Goal: Information Seeking & Learning: Learn about a topic

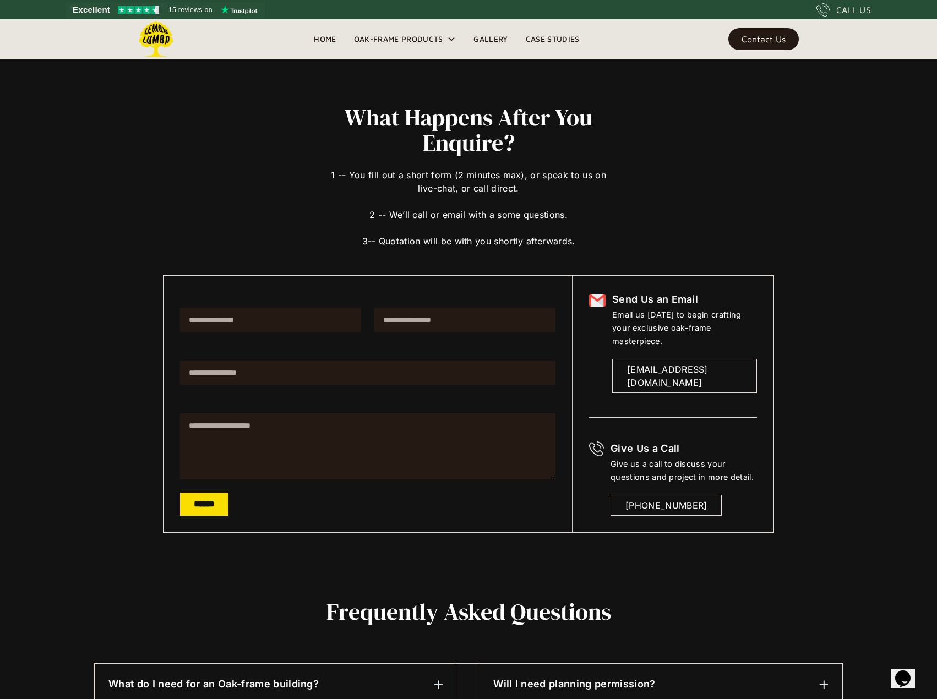
click at [322, 39] on link "Home" at bounding box center [325, 39] width 40 height 17
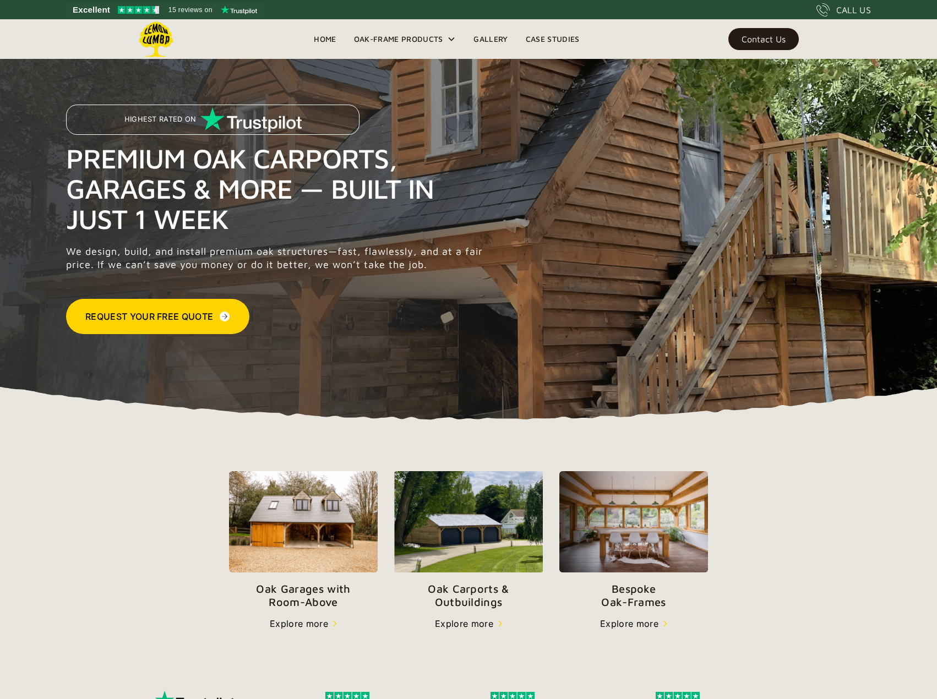
click at [406, 40] on div "Oak-Frame Products" at bounding box center [398, 38] width 89 height 13
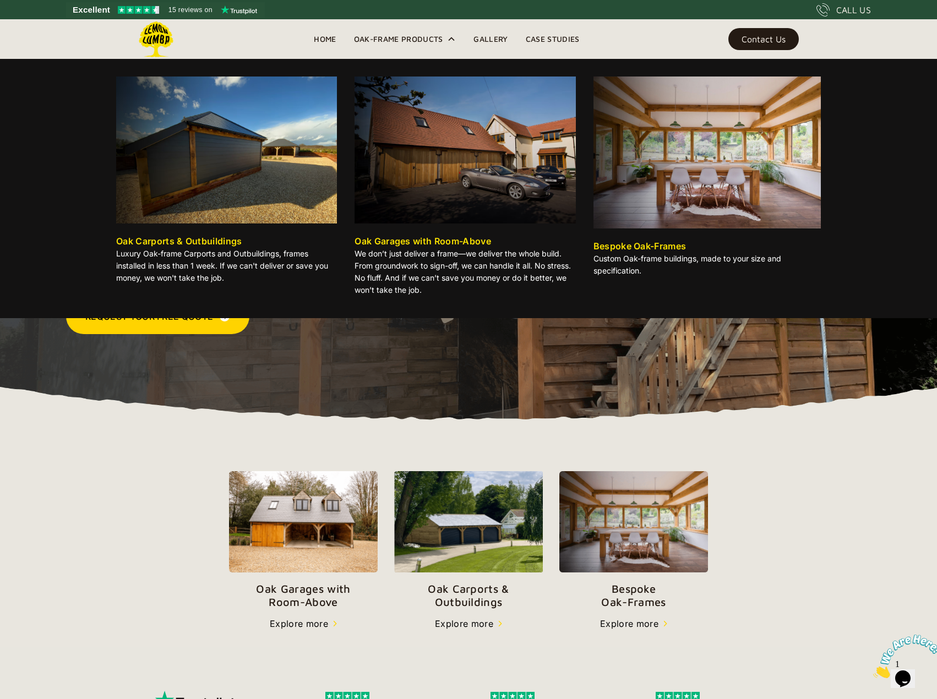
click at [238, 175] on img at bounding box center [226, 150] width 221 height 147
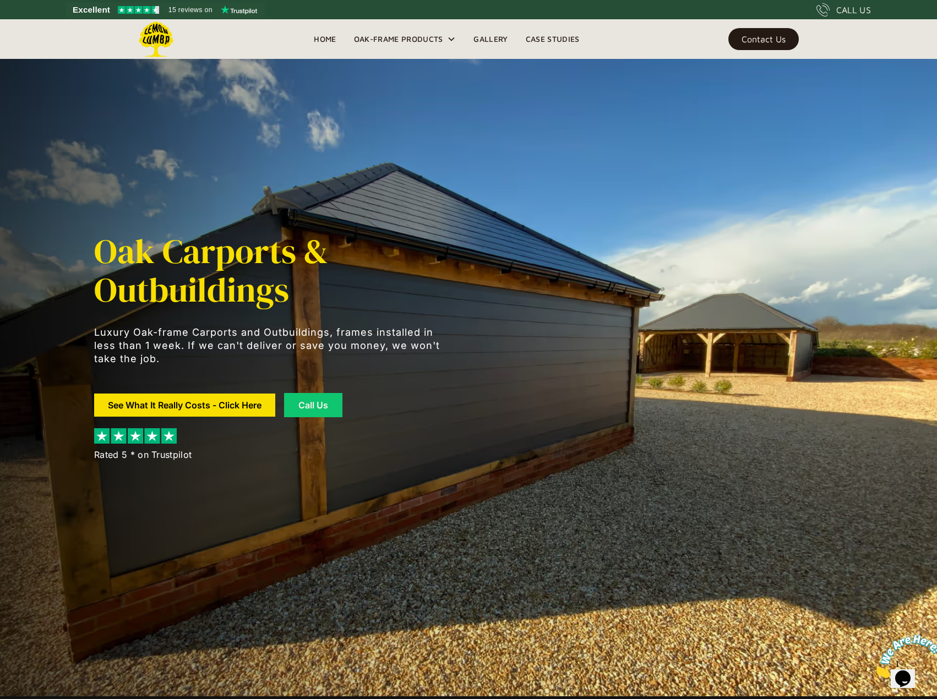
click at [318, 35] on link "Home" at bounding box center [325, 39] width 40 height 17
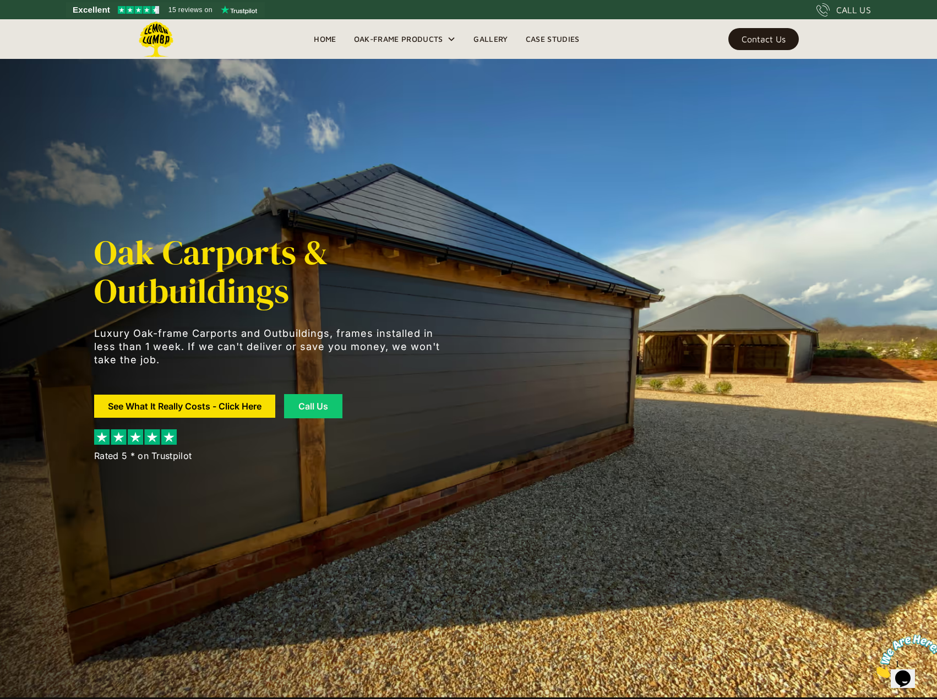
scroll to position [1, 0]
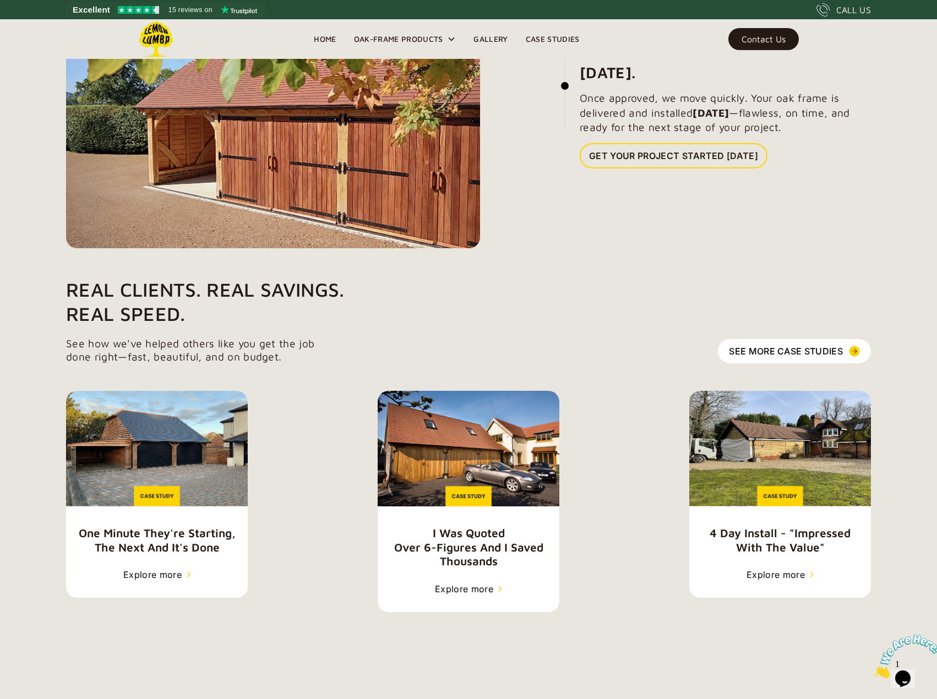
scroll to position [1349, 0]
click at [794, 487] on img at bounding box center [780, 449] width 181 height 116
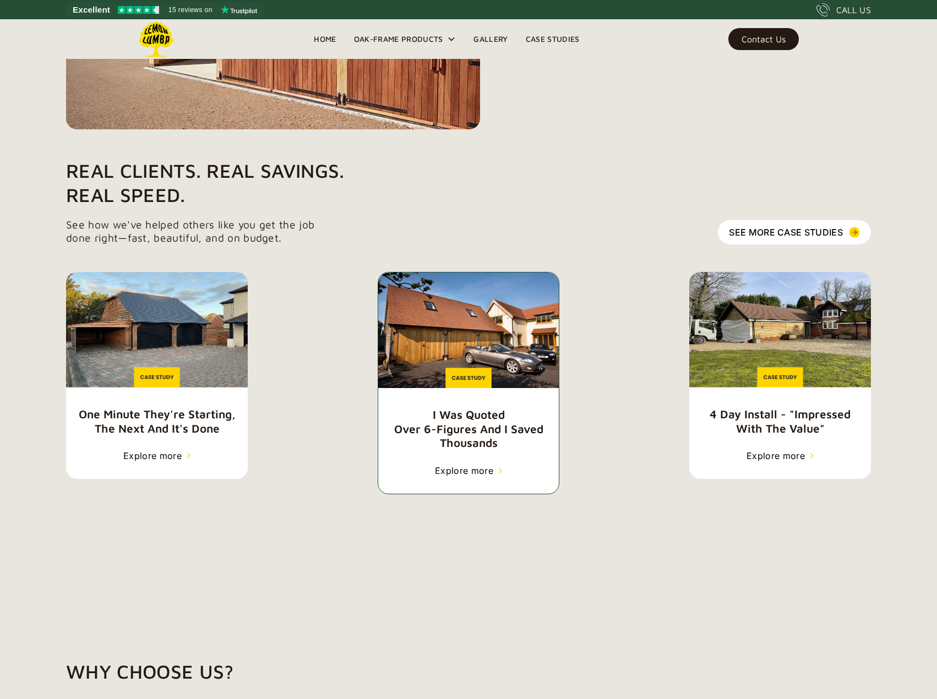
click at [490, 424] on div "I was quoted over 6-figures and I saved thousands Explore more" at bounding box center [469, 383] width 182 height 222
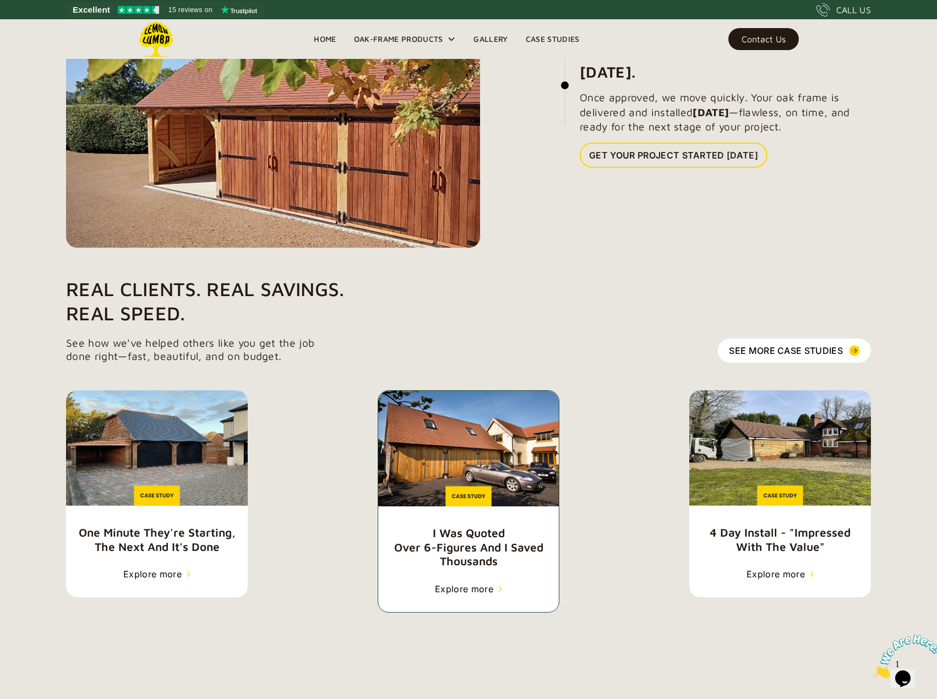
click at [484, 491] on img at bounding box center [468, 449] width 181 height 116
click at [132, 526] on h5 "one minute they're starting, the next and it's done" at bounding box center [157, 540] width 181 height 28
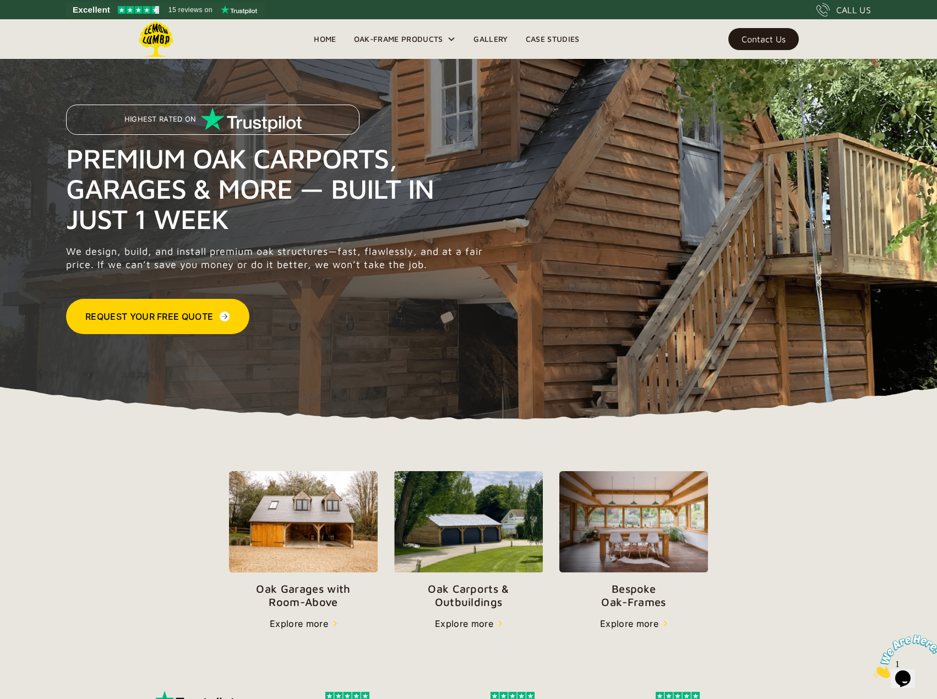
click at [549, 35] on link "Case Studies" at bounding box center [553, 39] width 72 height 17
